Goal: Task Accomplishment & Management: Use online tool/utility

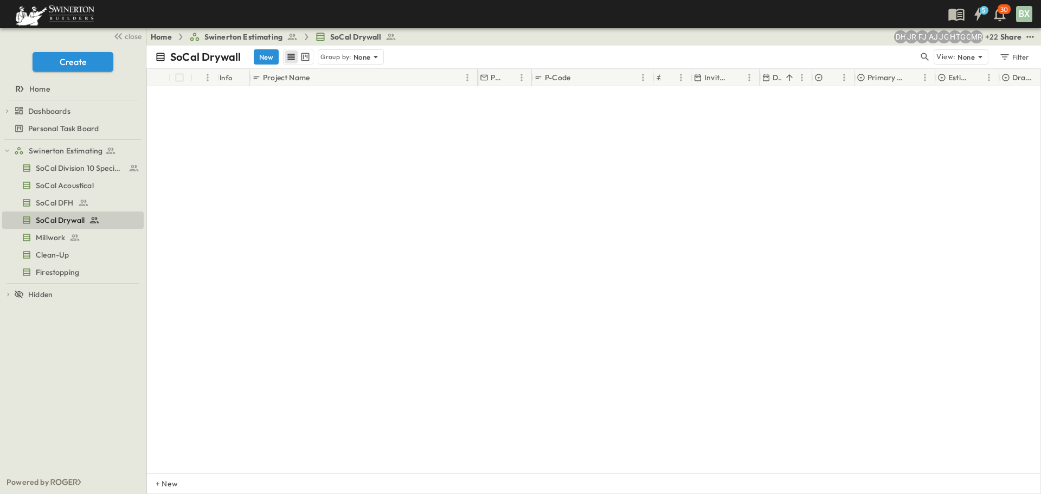
scroll to position [8174, 0]
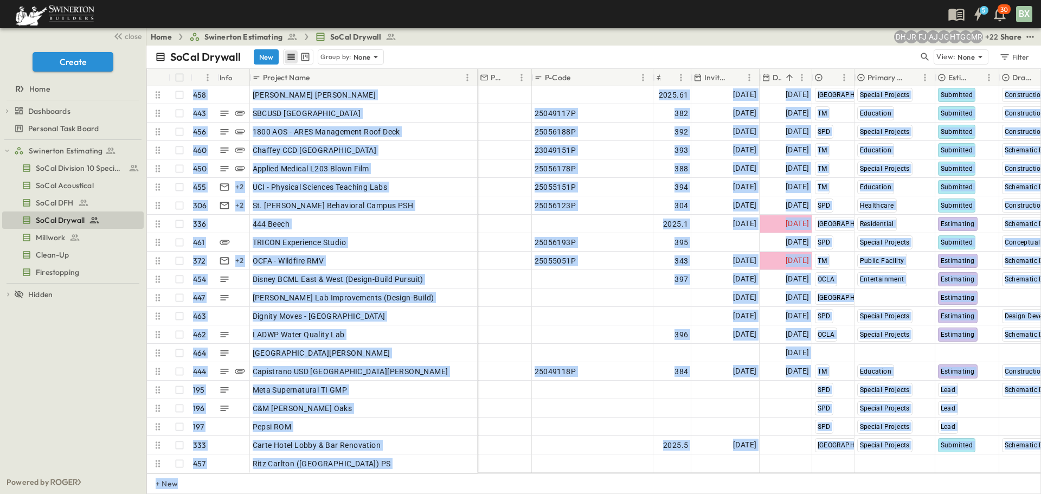
drag, startPoint x: 642, startPoint y: 475, endPoint x: 759, endPoint y: 465, distance: 117.6
click at [759, 465] on div "# Info Project Name PM P-Code Estimate Number Invite Date Due Date Region Prima…" at bounding box center [593, 281] width 894 height 426
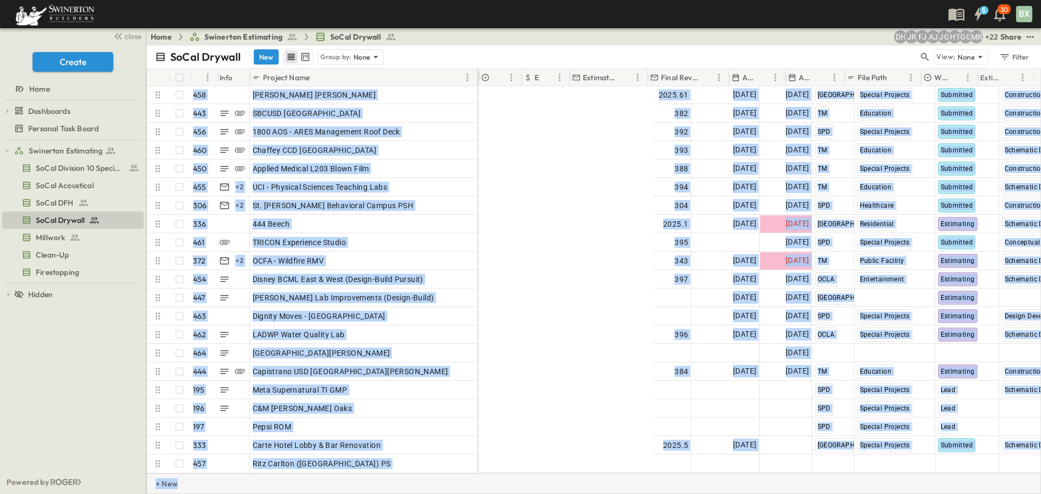
scroll to position [8174, 616]
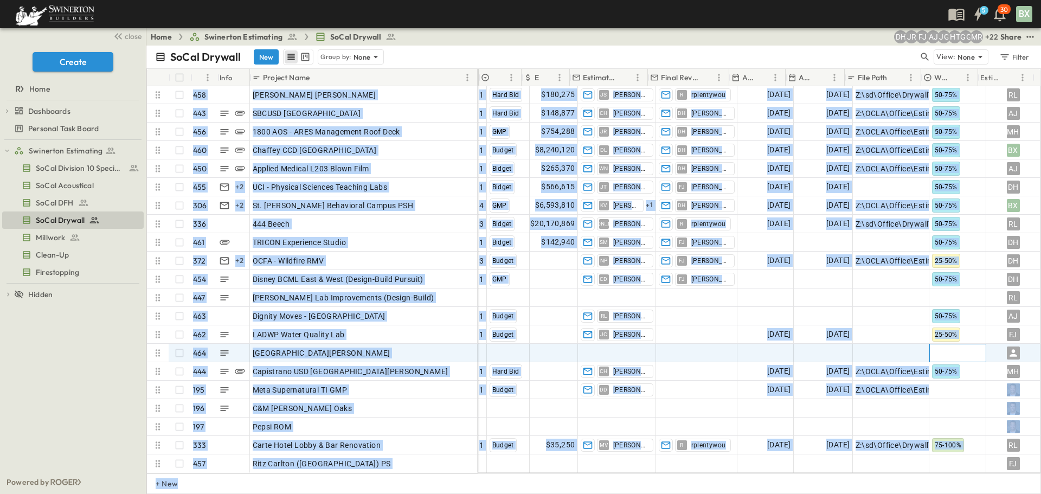
click at [936, 347] on div at bounding box center [958, 352] width 56 height 17
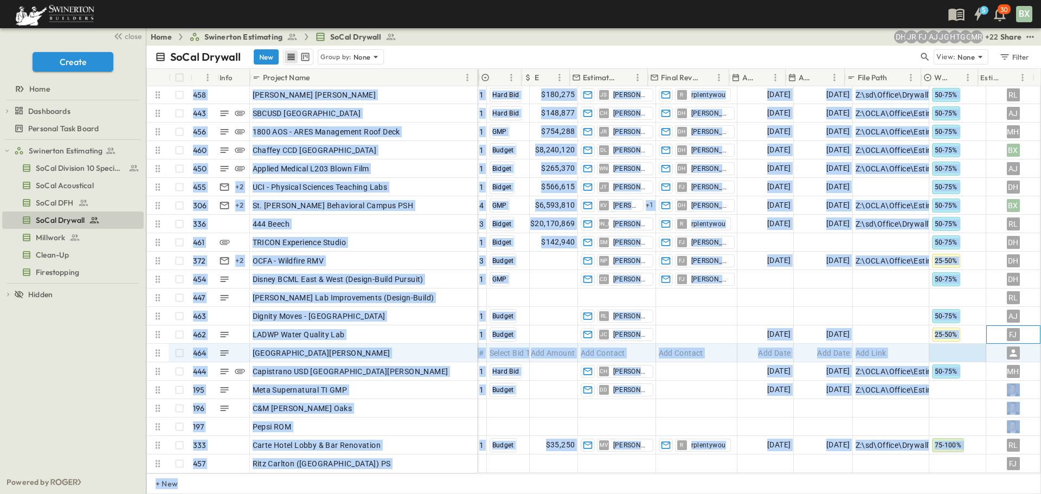
drag, startPoint x: 1027, startPoint y: 322, endPoint x: 1009, endPoint y: 336, distance: 22.0
click at [1006, 341] on div "356 [DATE] [DATE] Mass Timber Direct Mass Timber Awarded Construction Docs 2 Es…" at bounding box center [542, 261] width 995 height 424
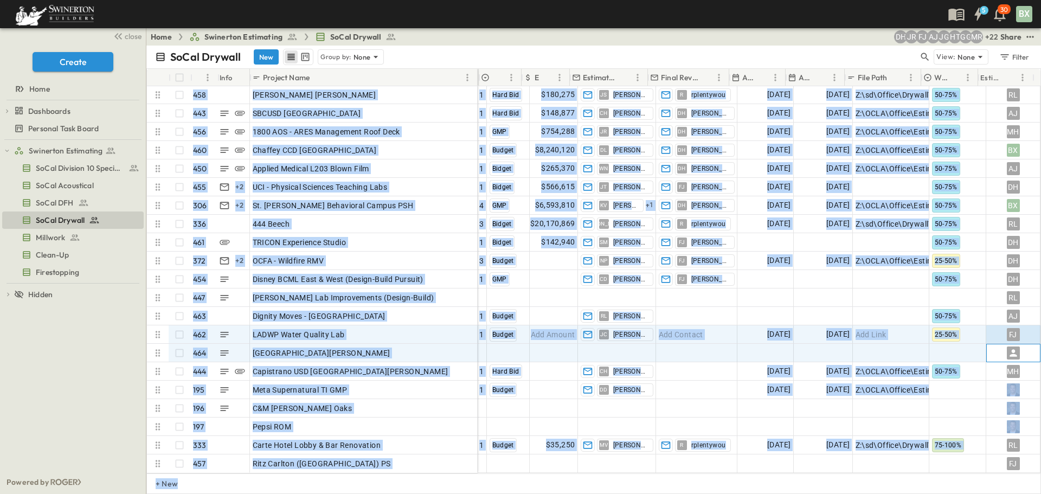
click at [1008, 347] on icon at bounding box center [1013, 352] width 11 height 11
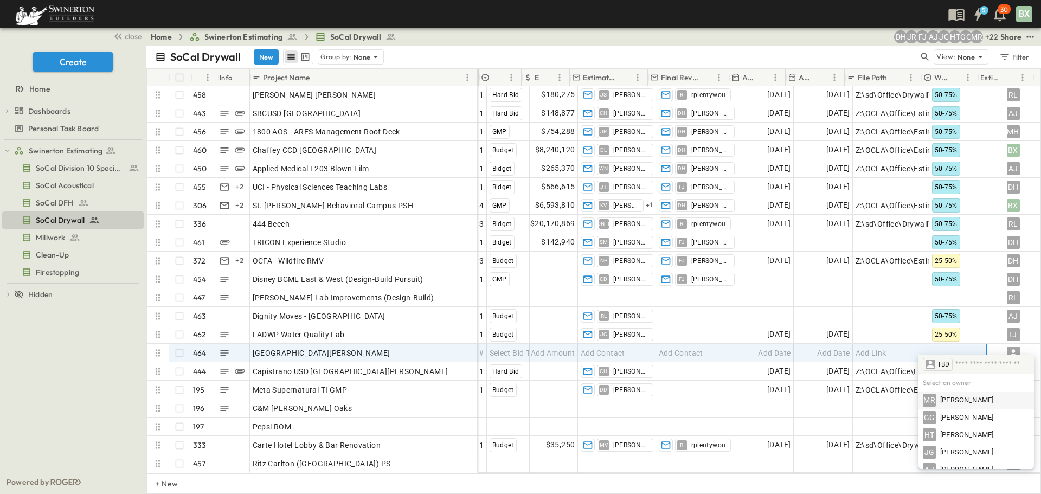
click at [1009, 349] on icon at bounding box center [1012, 352] width 7 height 7
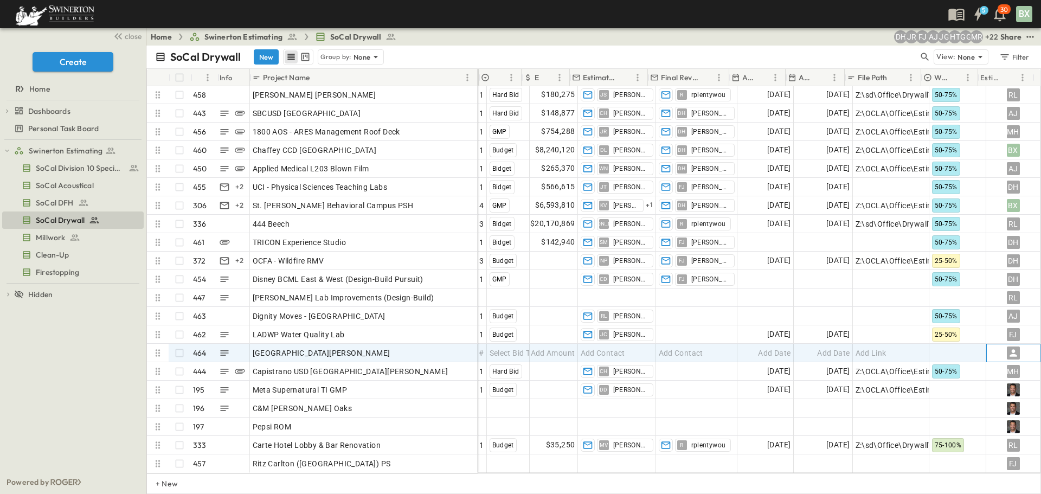
click at [1009, 349] on icon at bounding box center [1012, 352] width 7 height 7
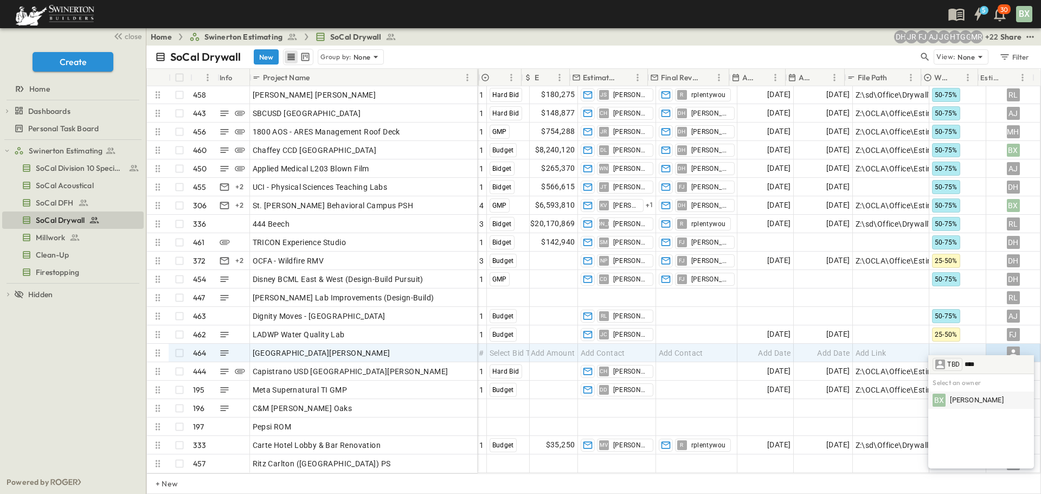
type input "****"
click at [979, 399] on div "BX [PERSON_NAME]" at bounding box center [980, 400] width 97 height 13
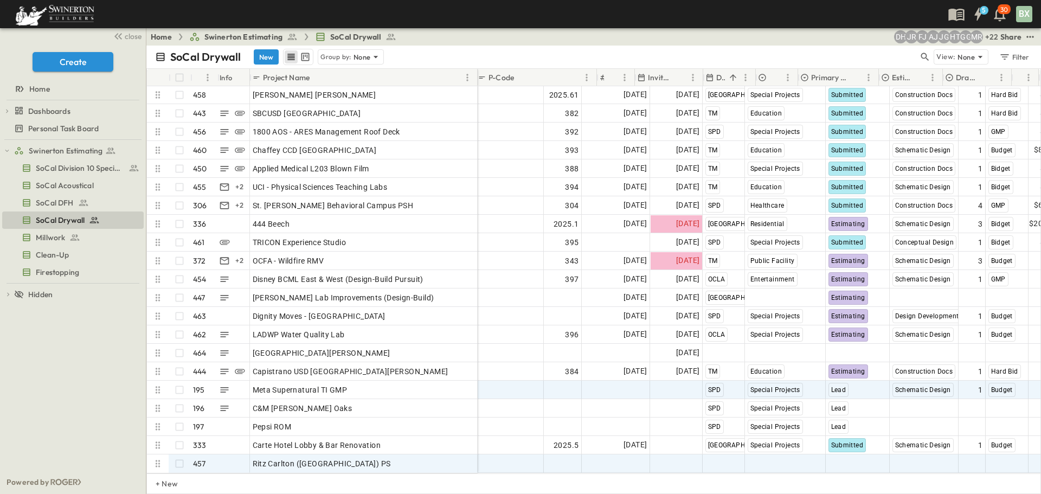
scroll to position [8174, 56]
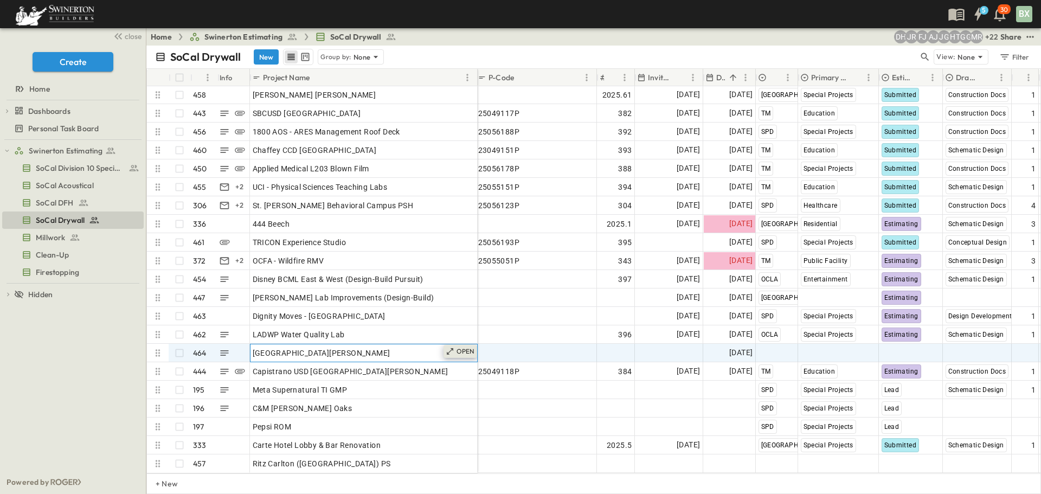
click at [453, 347] on icon at bounding box center [450, 351] width 9 height 9
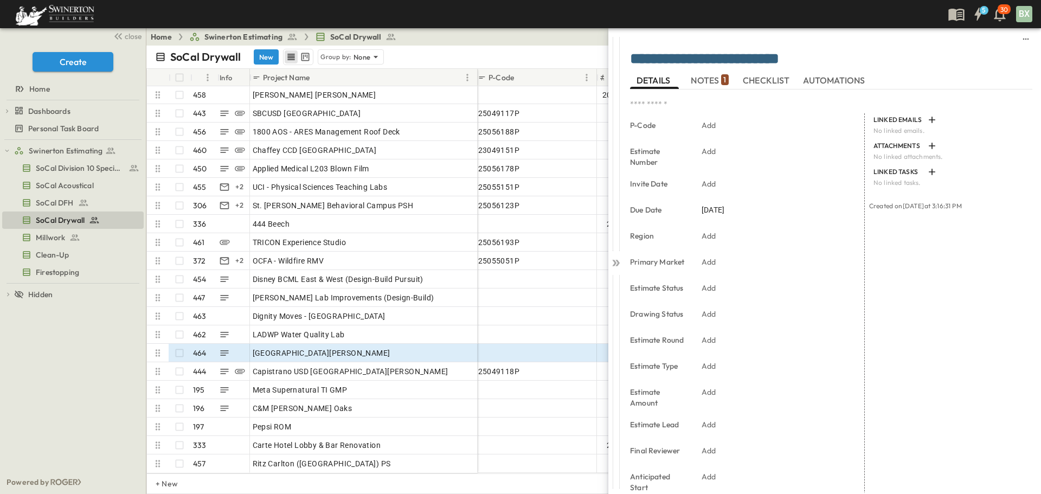
click at [707, 87] on button "NOTES 1" at bounding box center [709, 80] width 49 height 17
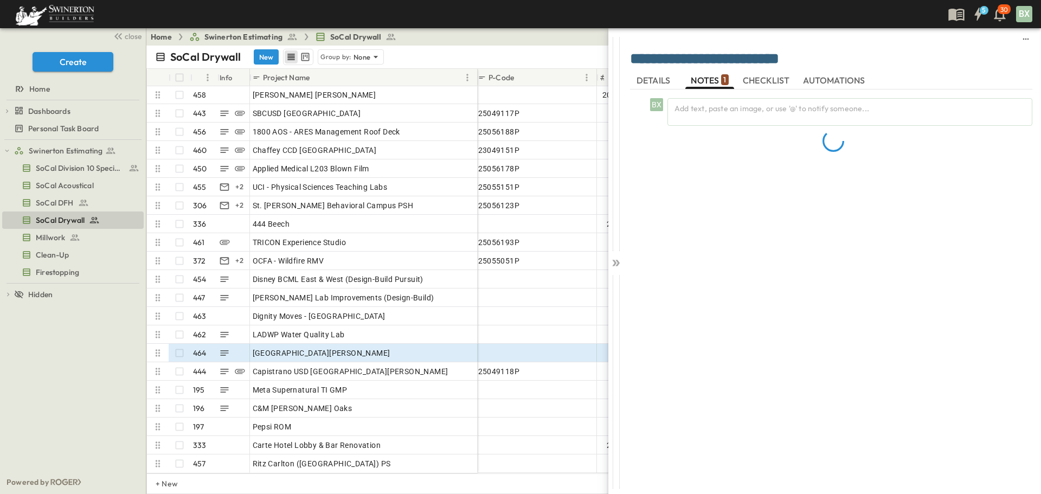
click at [709, 81] on span "NOTES 1" at bounding box center [709, 80] width 37 height 10
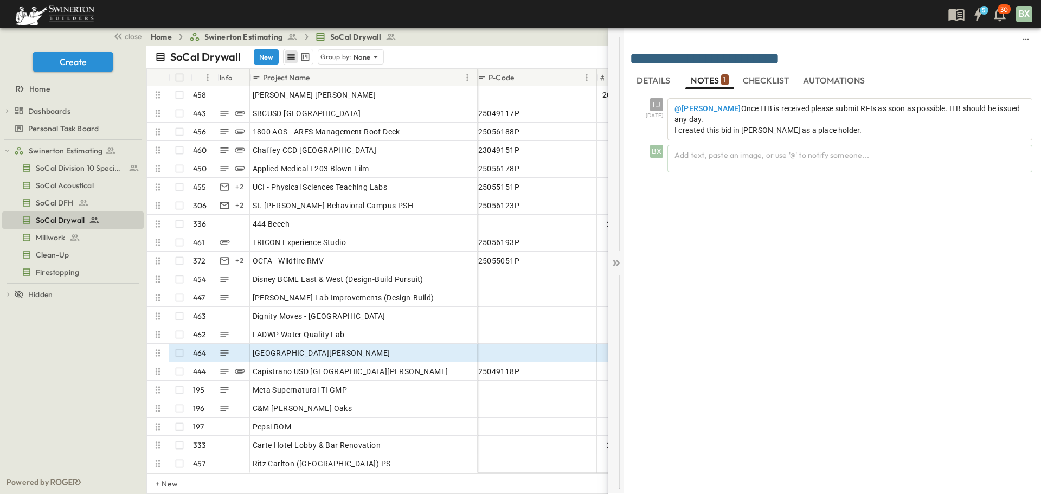
click at [621, 272] on div at bounding box center [615, 260] width 15 height 465
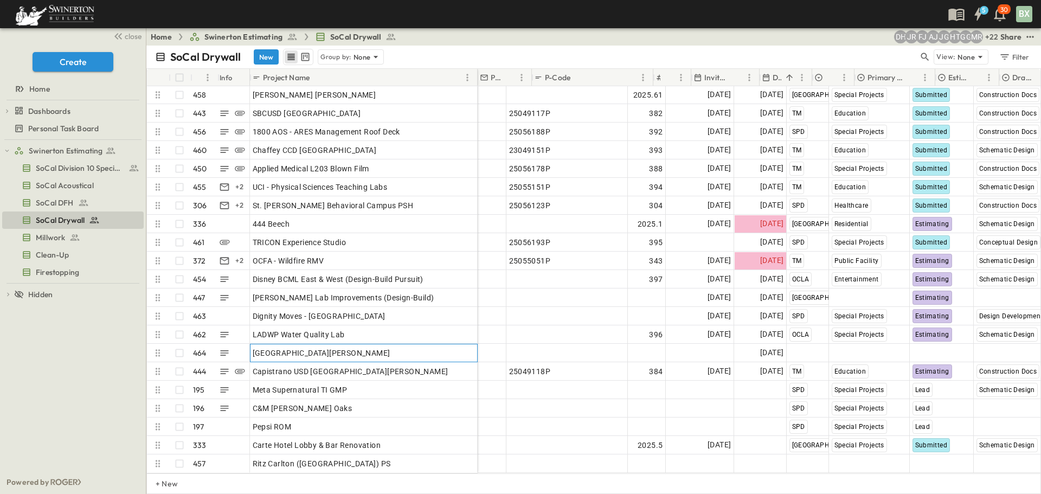
scroll to position [8174, 0]
